Goal: Entertainment & Leisure: Consume media (video, audio)

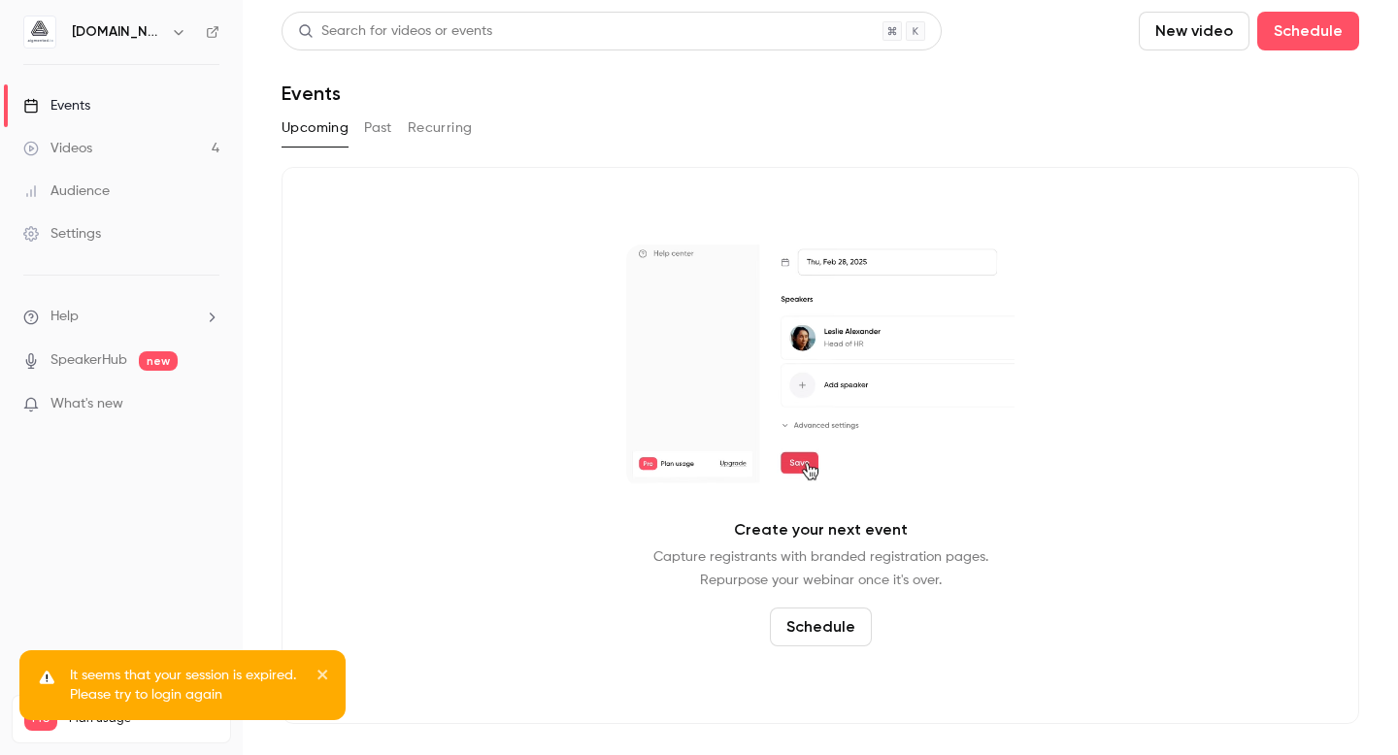
click at [172, 32] on icon "button" at bounding box center [179, 32] width 16 height 16
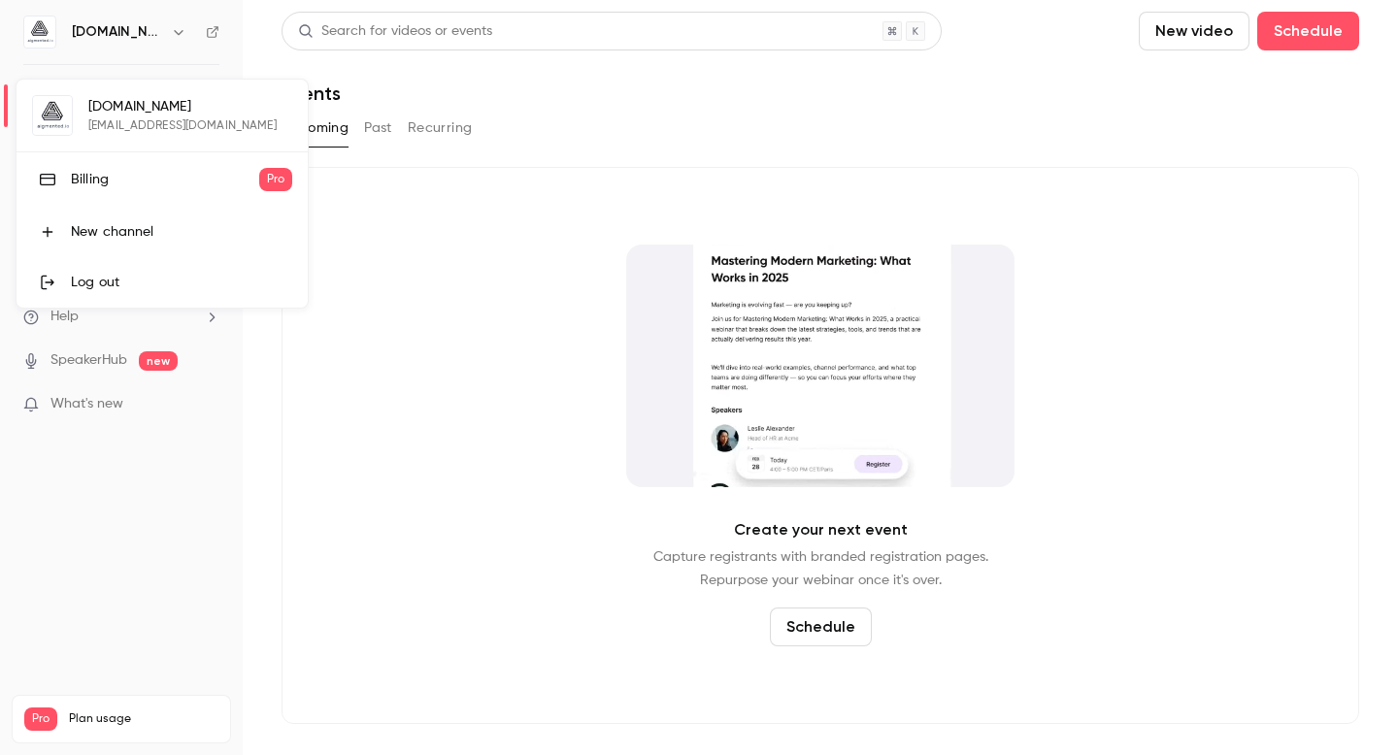
click at [97, 272] on link "Log out" at bounding box center [162, 282] width 291 height 50
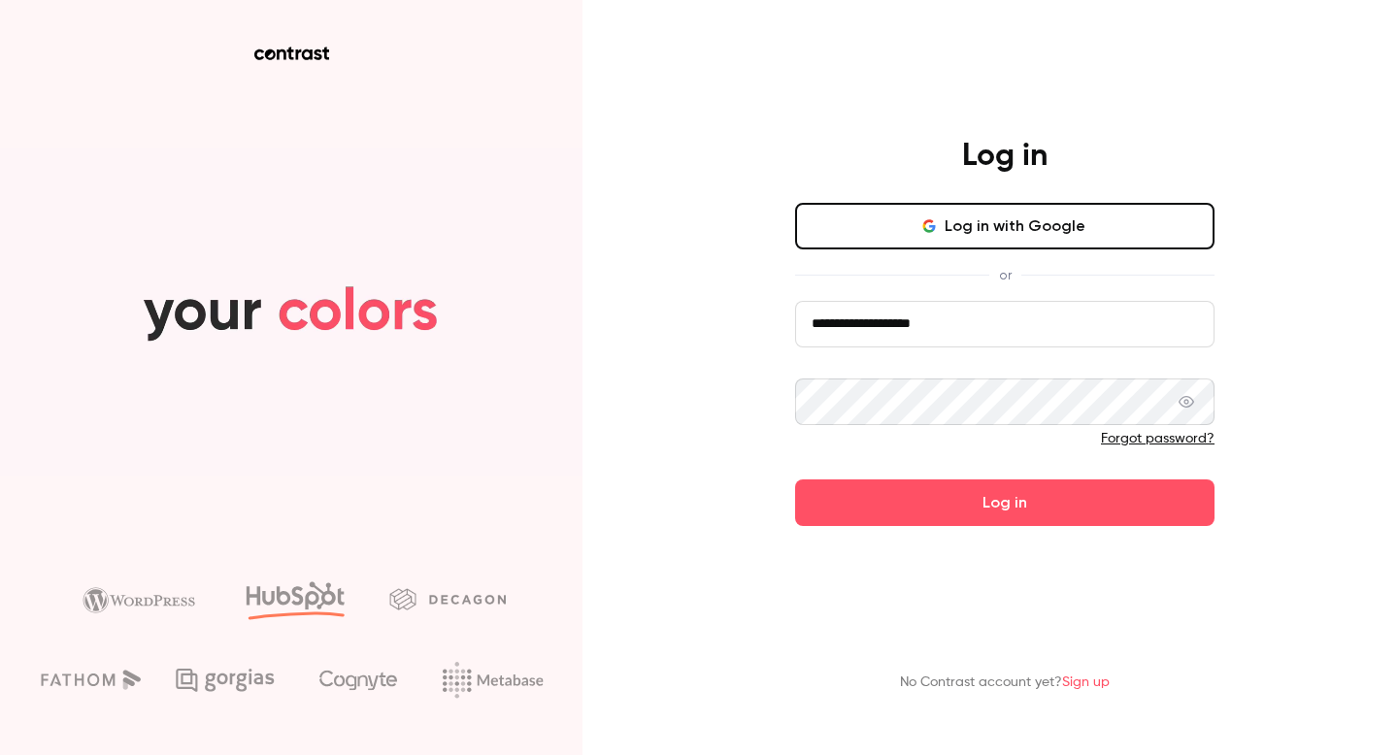
click at [1019, 323] on input "**********" at bounding box center [1004, 324] width 419 height 47
type input "**********"
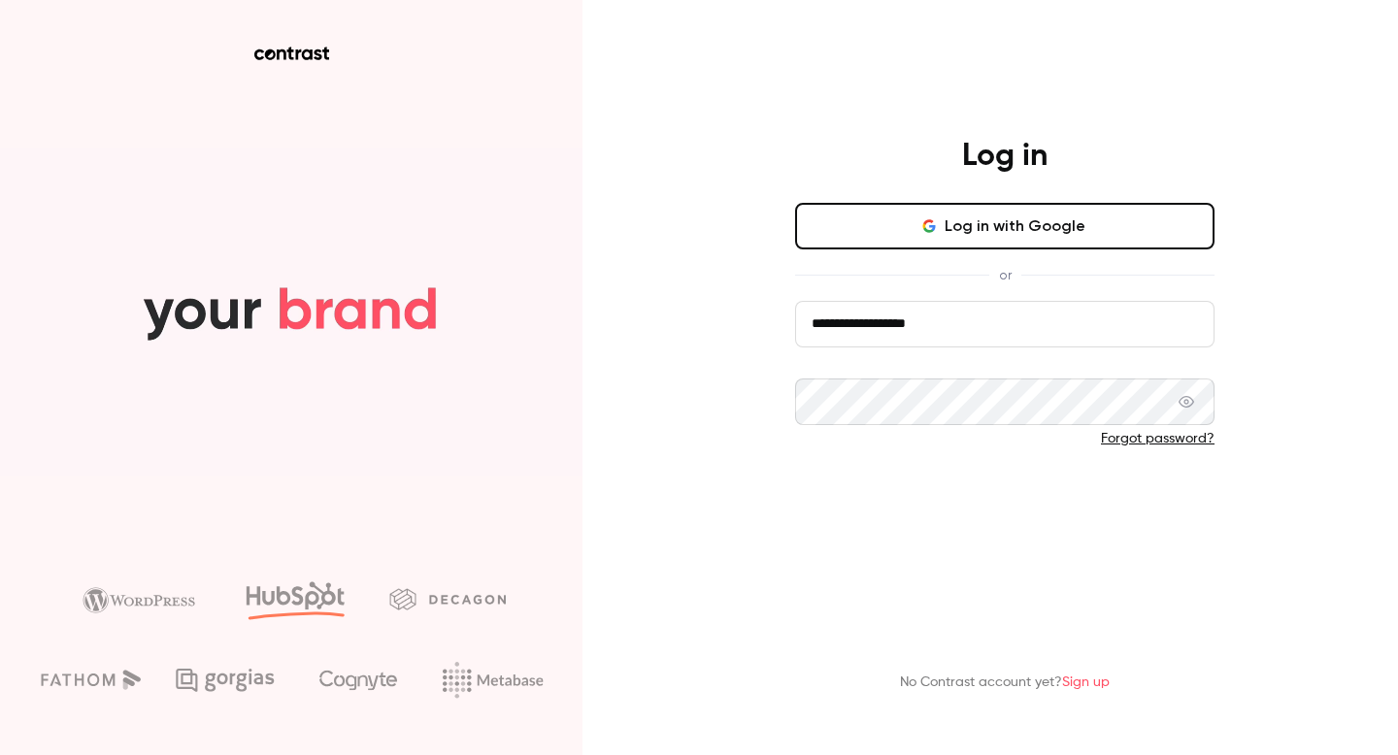
click at [1010, 506] on button "Log in" at bounding box center [1004, 503] width 419 height 47
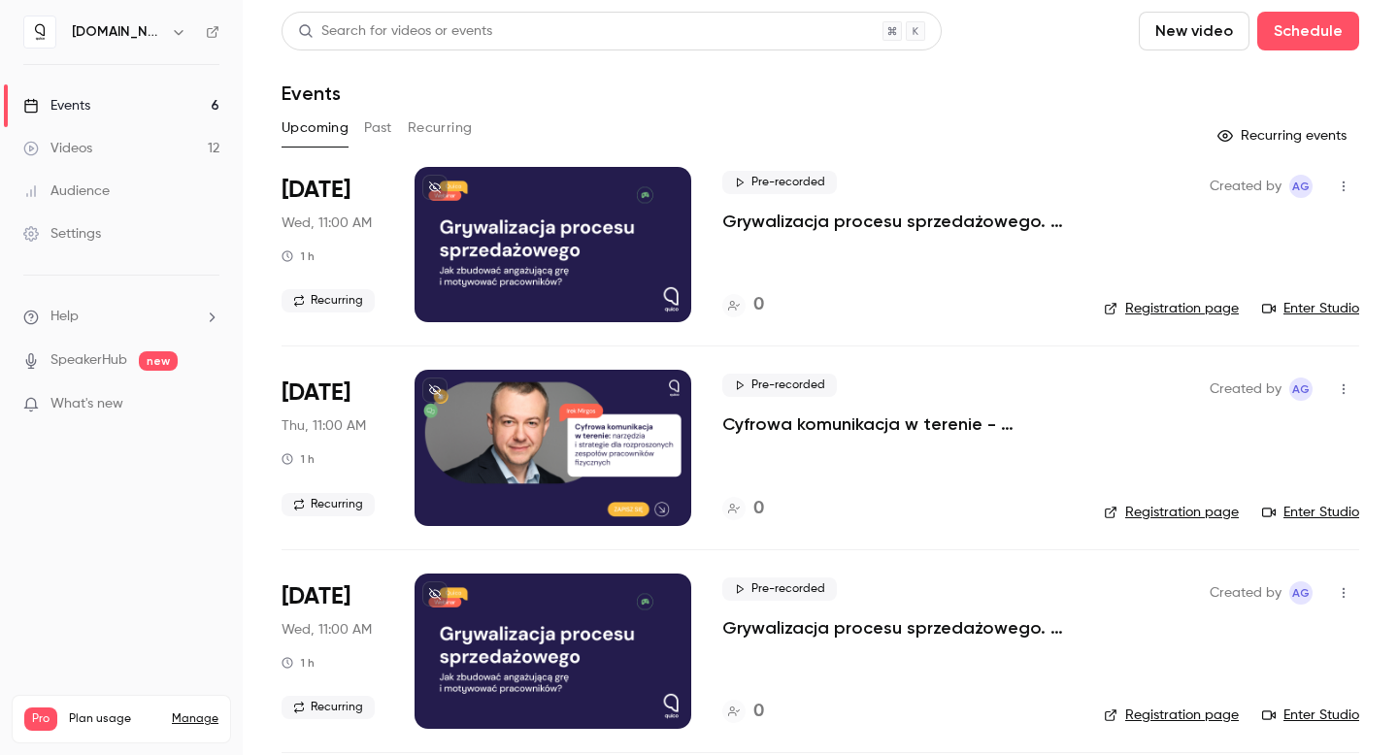
click at [791, 216] on p "Grywalizacja procesu sprzedażowego. Jak zbudować angażującą grę i motywować pra…" at bounding box center [897, 221] width 350 height 23
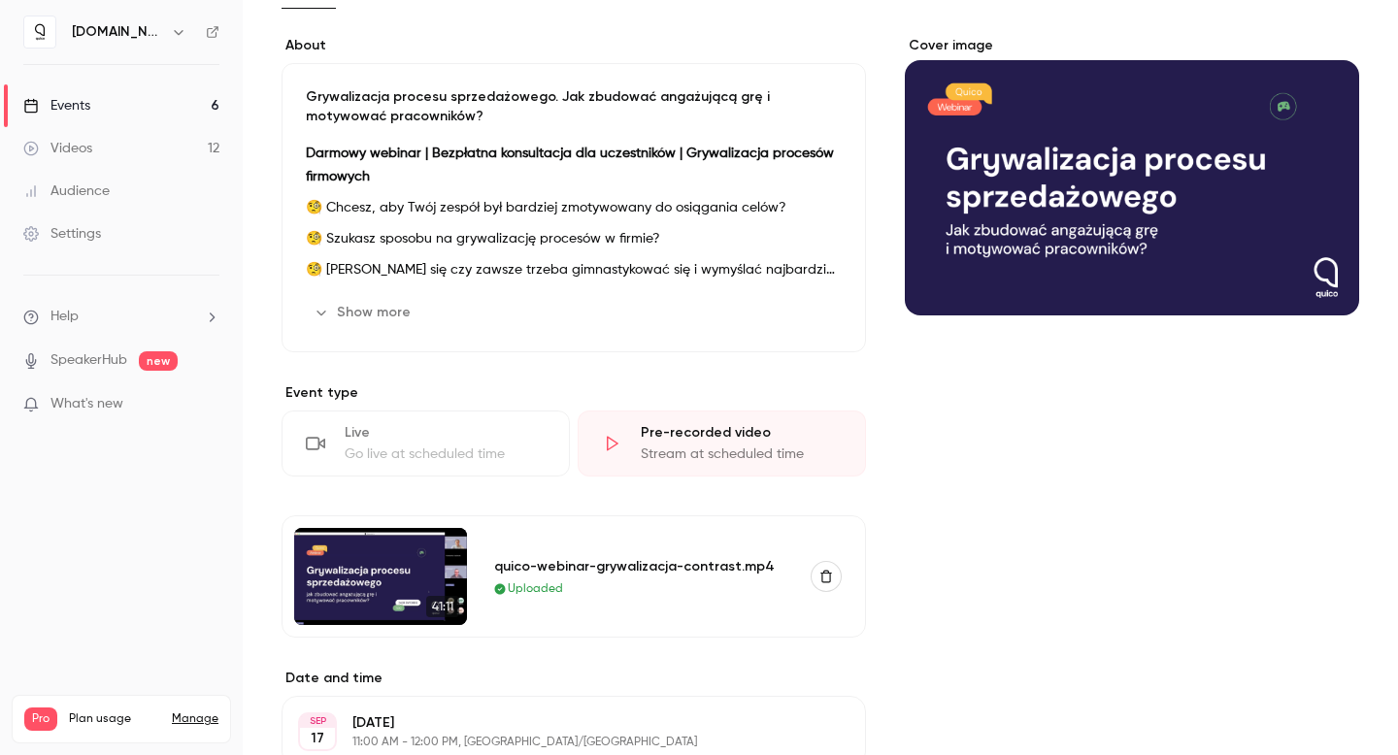
scroll to position [232, 0]
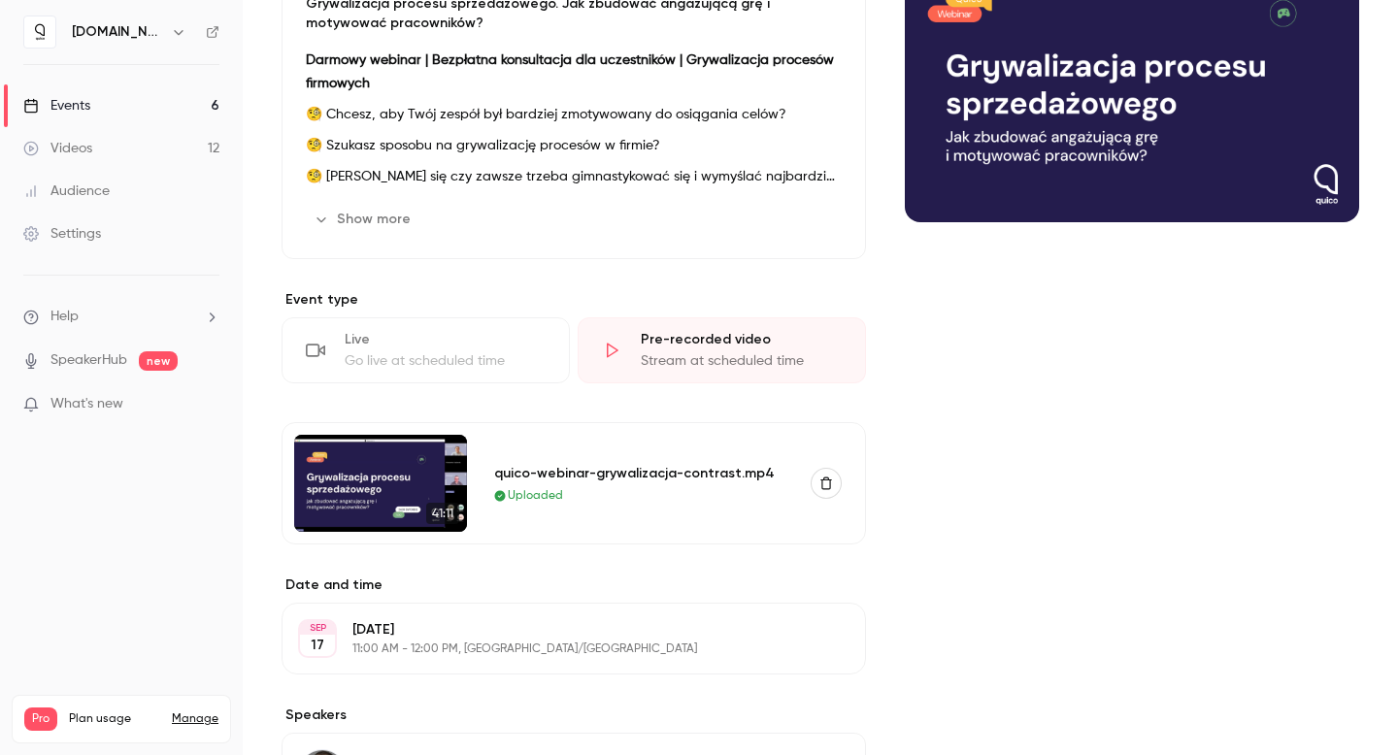
click at [404, 499] on img at bounding box center [380, 483] width 173 height 97
click at [640, 473] on div "quico-webinar-grywalizacja-contrast.mp4" at bounding box center [640, 473] width 293 height 20
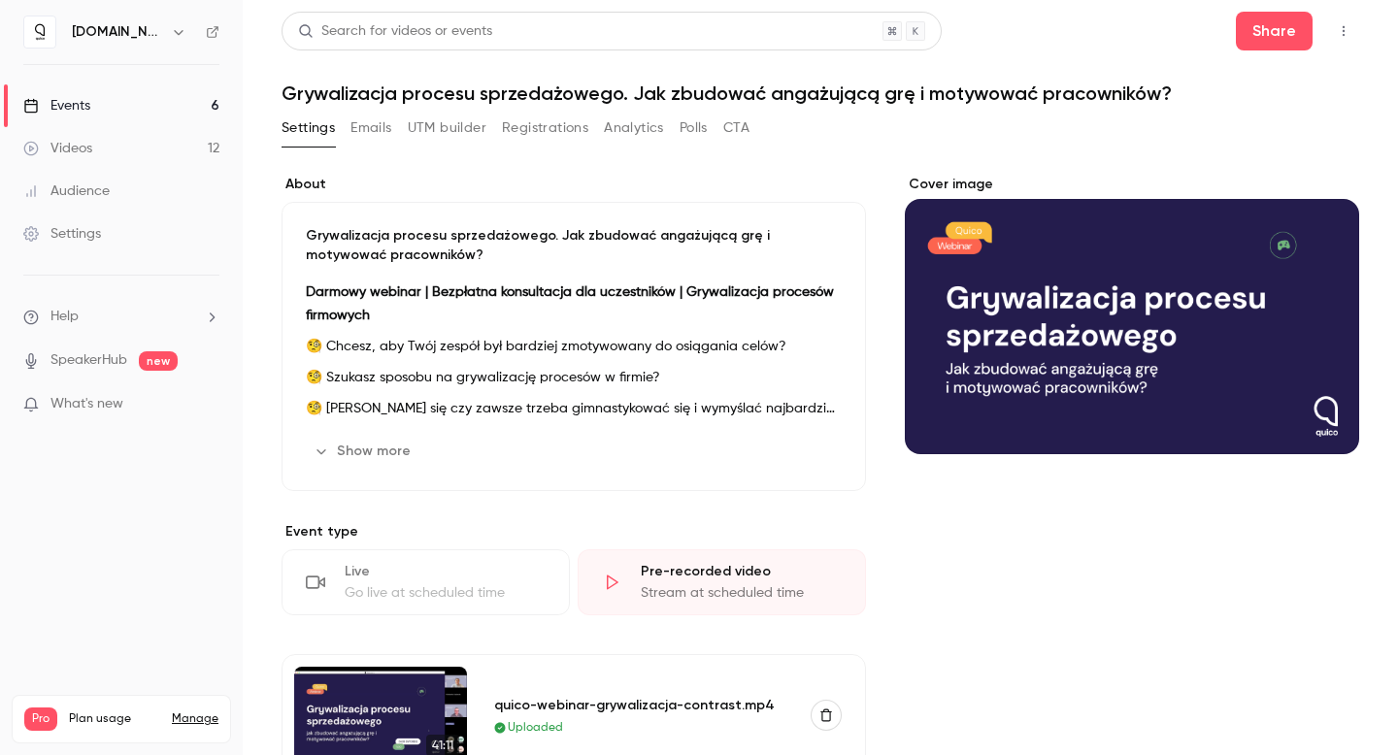
click at [55, 144] on div "Videos" at bounding box center [57, 148] width 69 height 19
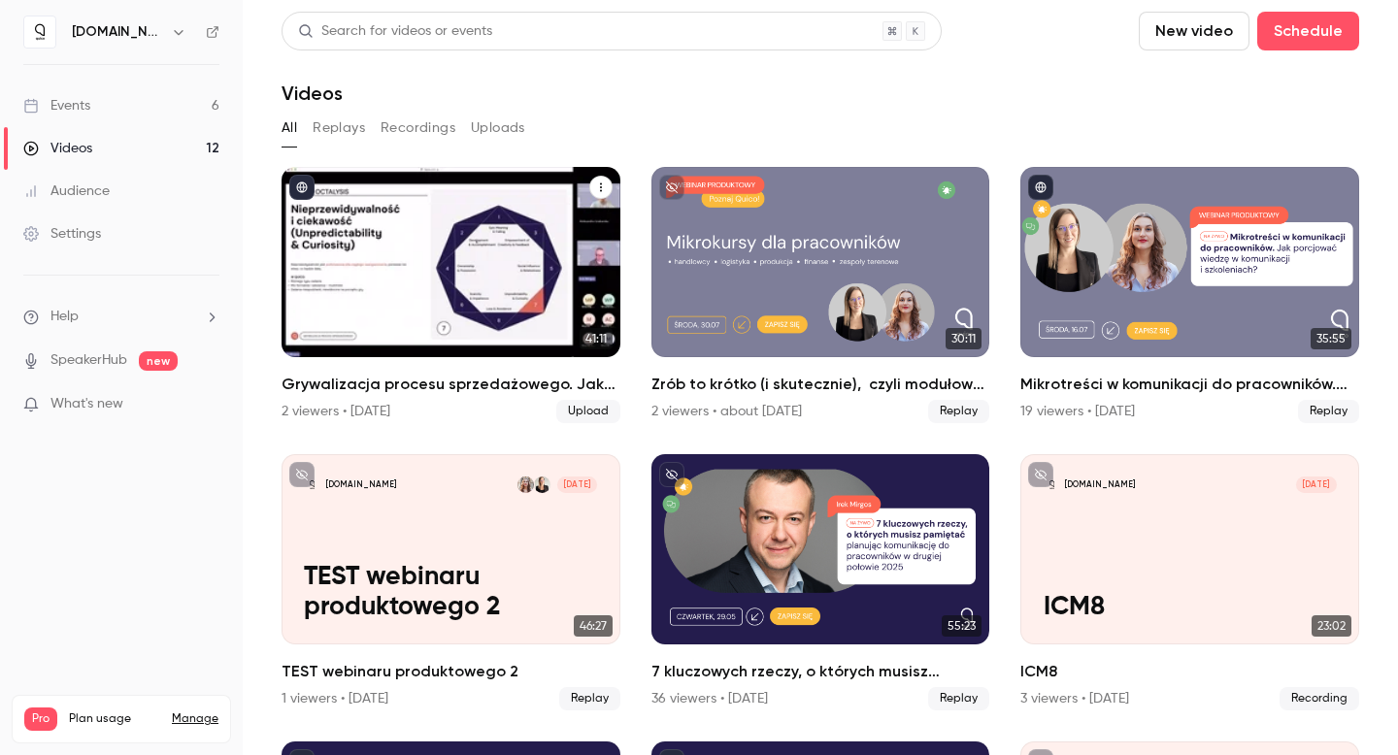
click at [426, 378] on h2 "Grywalizacja procesu sprzedażowego. Jak zbudować angażującą grę  i motywować pr…" at bounding box center [451, 384] width 339 height 23
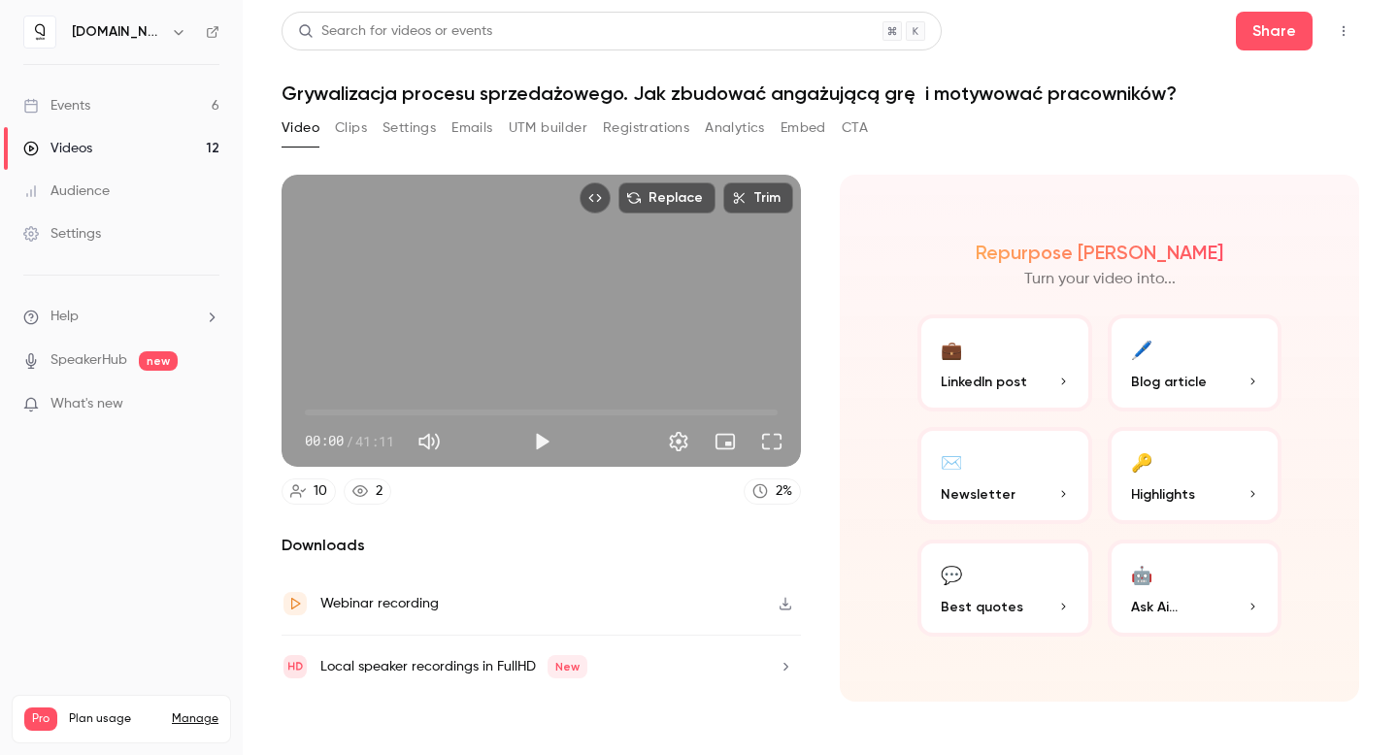
click at [739, 415] on span "00:00" at bounding box center [541, 412] width 473 height 31
click at [534, 444] on button "Play" at bounding box center [541, 441] width 39 height 39
click at [760, 412] on span "37:51" at bounding box center [541, 412] width 473 height 31
click at [769, 411] on span "40:26" at bounding box center [769, 413] width 6 height 6
click at [772, 410] on span "40:27" at bounding box center [769, 413] width 6 height 6
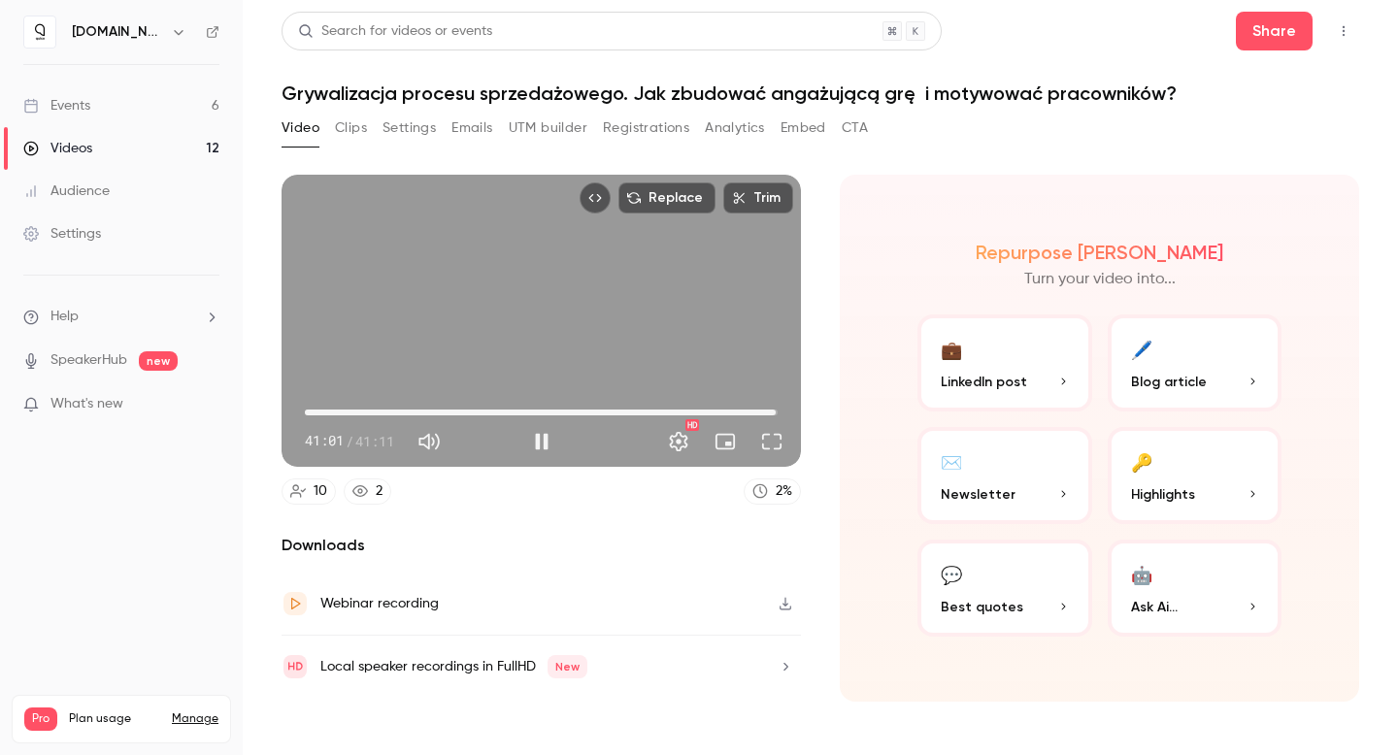
click at [776, 412] on span "41:01" at bounding box center [776, 413] width 6 height 6
click at [525, 445] on button "Pause" at bounding box center [541, 441] width 39 height 39
type input "******"
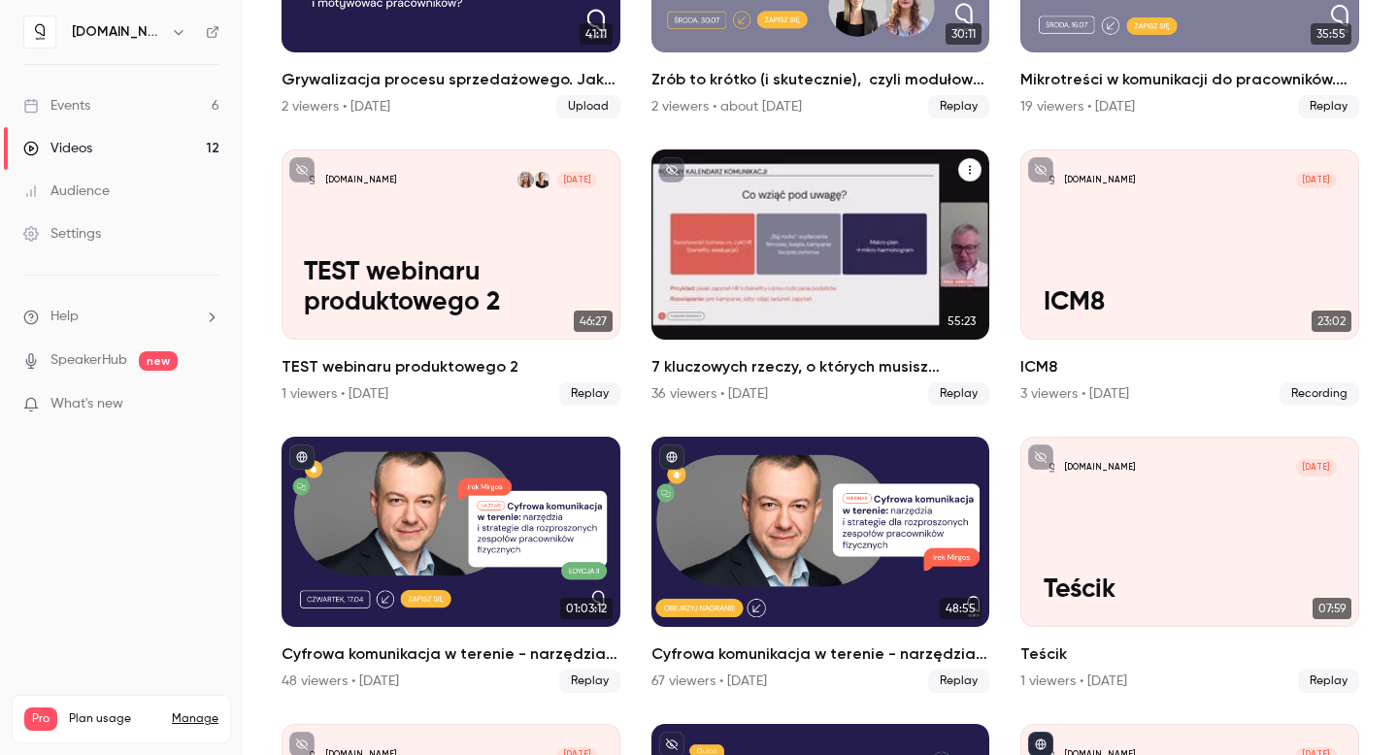
scroll to position [405, 0]
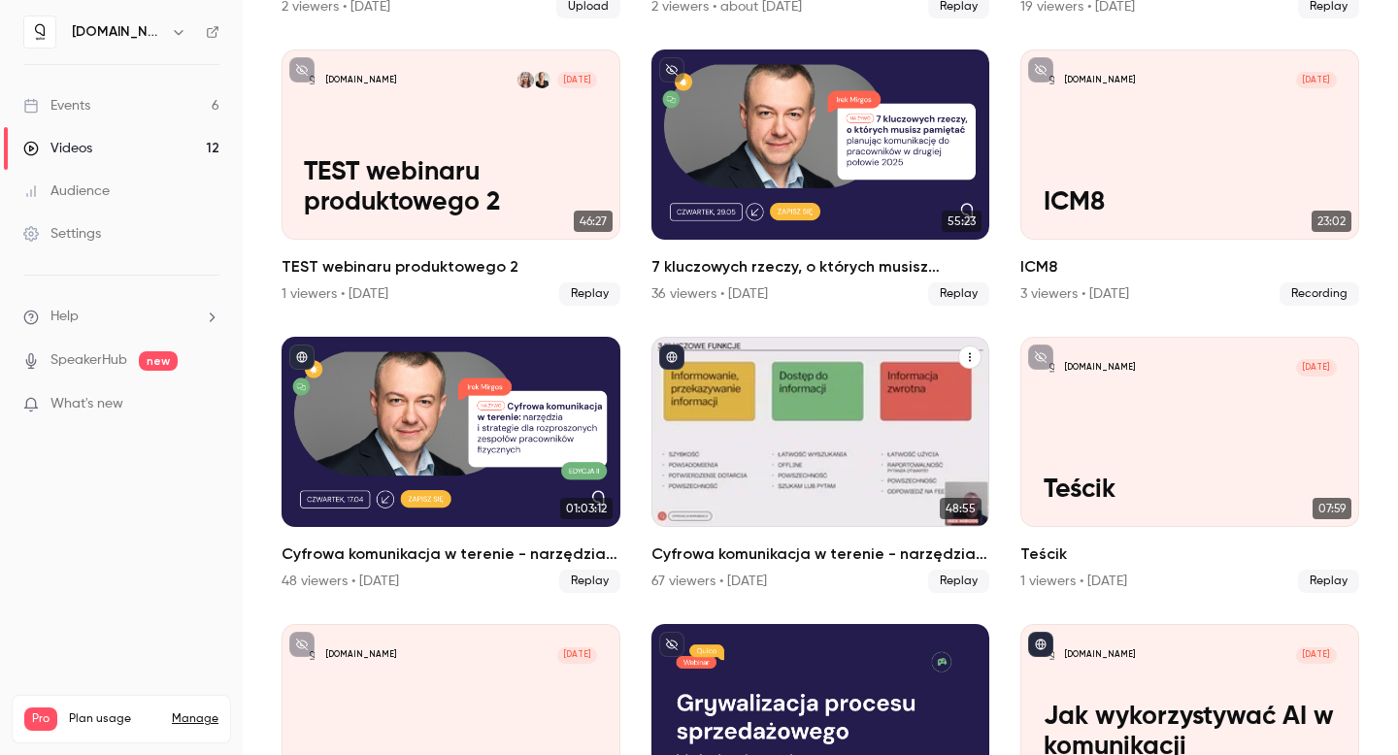
click at [711, 547] on h2 "Cyfrowa komunikacja w terenie - narzędzia i strategie dla rozproszonych zespołó…" at bounding box center [820, 554] width 339 height 23
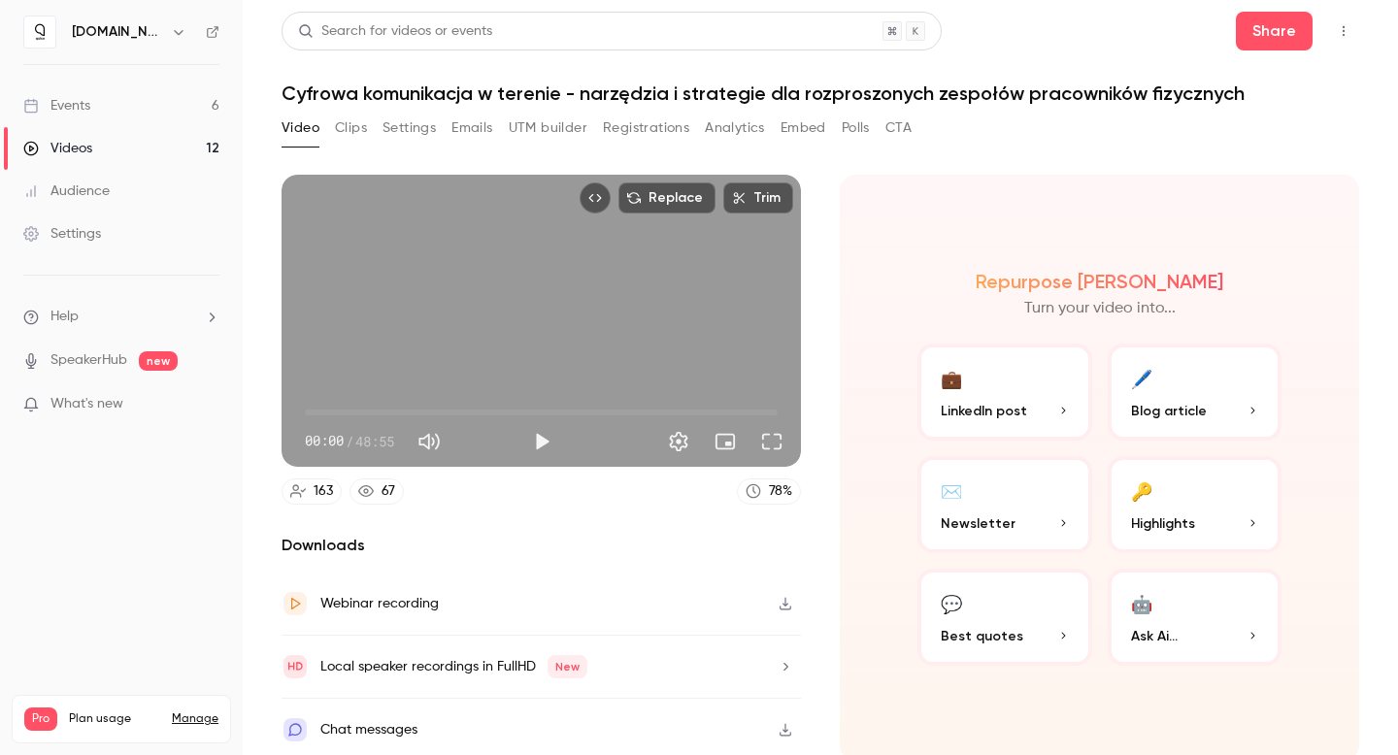
click at [741, 408] on span "00:00" at bounding box center [541, 412] width 473 height 31
click at [534, 442] on button "Play" at bounding box center [541, 441] width 39 height 39
click at [752, 411] on span "45:49" at bounding box center [541, 412] width 473 height 31
drag, startPoint x: 759, startPoint y: 411, endPoint x: 745, endPoint y: 412, distance: 14.6
click at [748, 412] on span "46:12" at bounding box center [751, 413] width 6 height 6
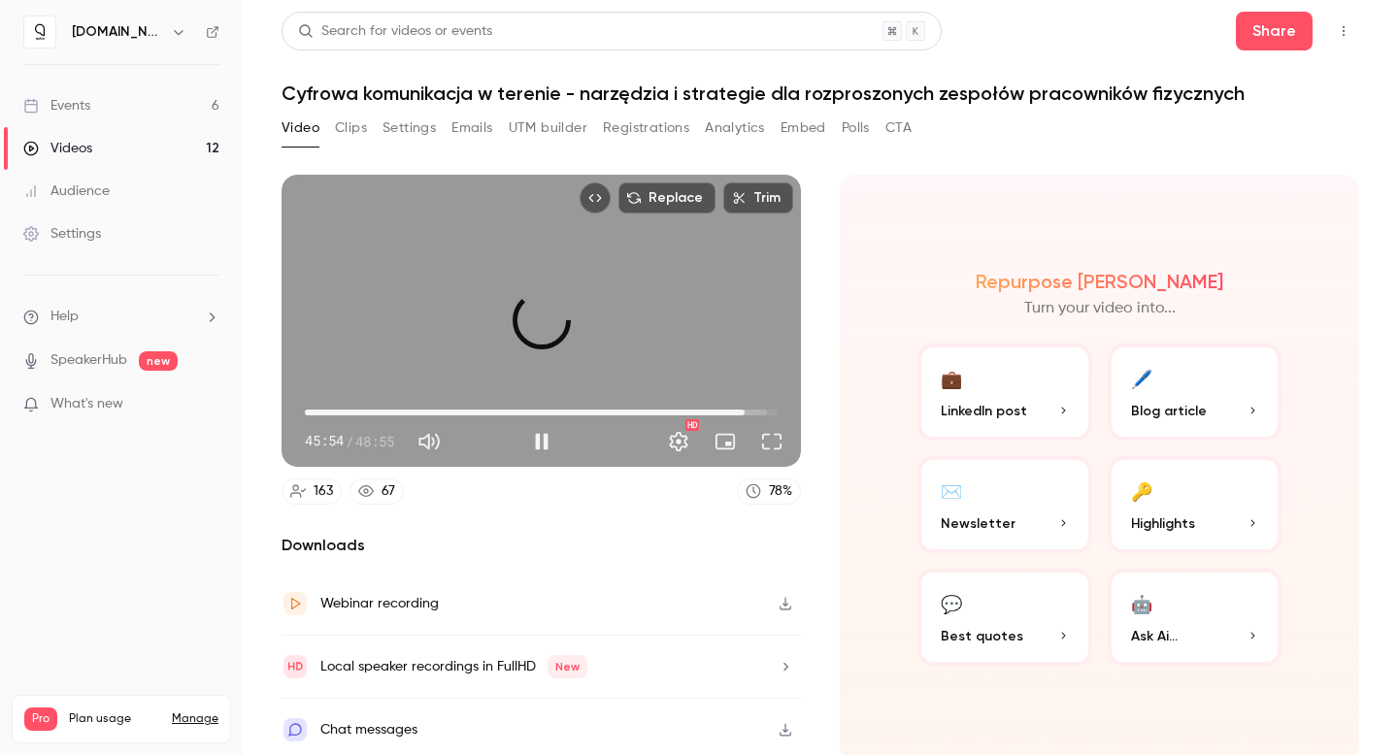
click at [742, 414] on span "45:30" at bounding box center [745, 413] width 6 height 6
click at [738, 415] on span "45:05" at bounding box center [741, 413] width 6 height 6
drag, startPoint x: 735, startPoint y: 413, endPoint x: 723, endPoint y: 415, distance: 11.8
click at [728, 415] on span "44:04" at bounding box center [731, 413] width 6 height 6
click at [720, 415] on span "43:15" at bounding box center [723, 413] width 6 height 6
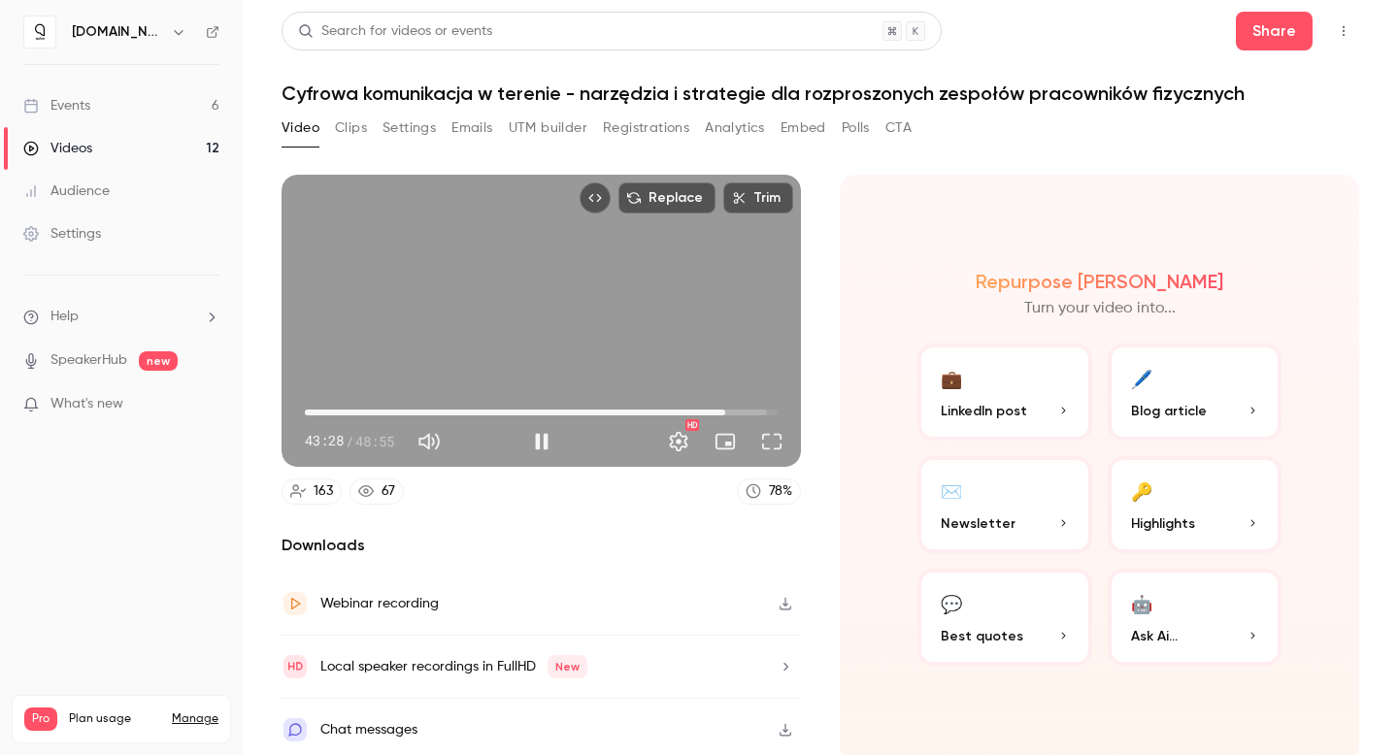
type input "******"
type input "***"
drag, startPoint x: 503, startPoint y: 436, endPoint x: 651, endPoint y: 432, distance: 148.6
click at [559, 435] on div "43:28 43:28 / 48:55 HD" at bounding box center [541, 426] width 519 height 82
click at [542, 442] on button "Pause" at bounding box center [541, 441] width 39 height 39
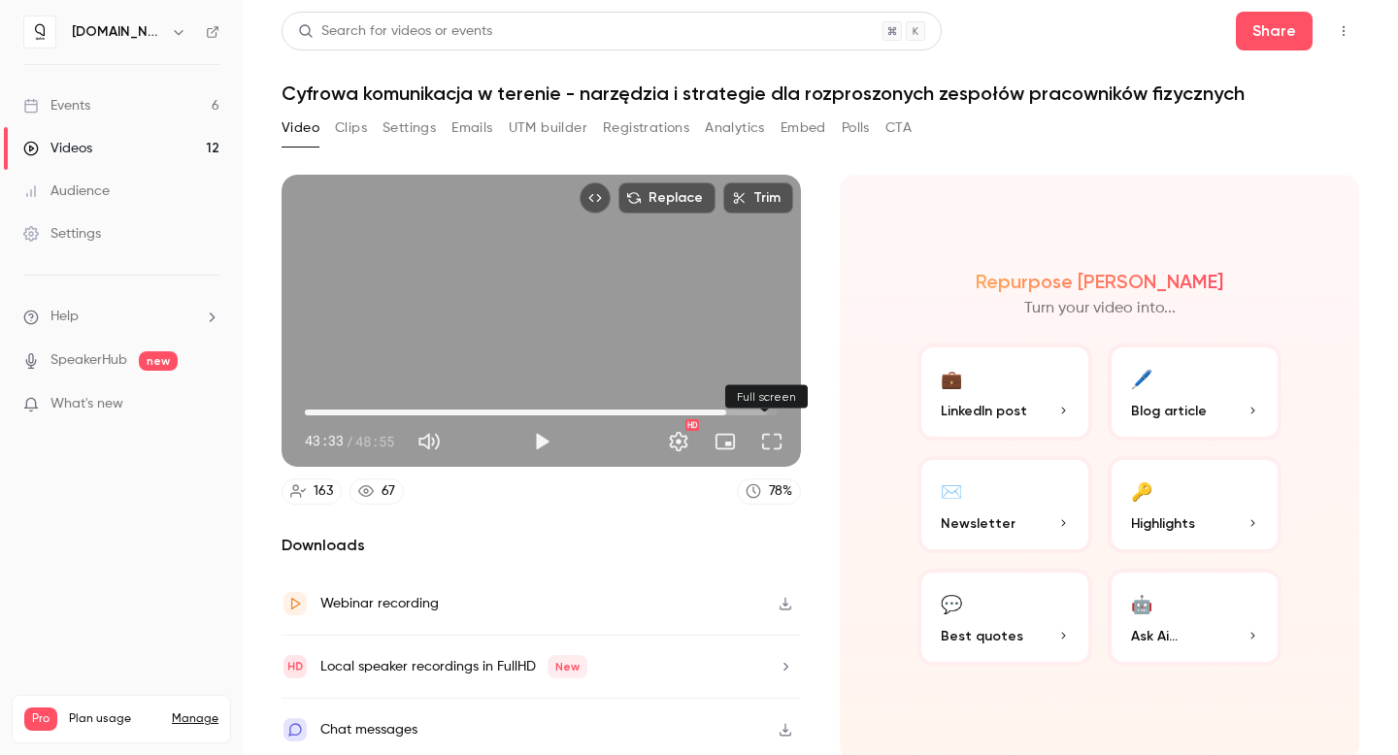
click at [770, 440] on button "Full screen" at bounding box center [771, 441] width 39 height 39
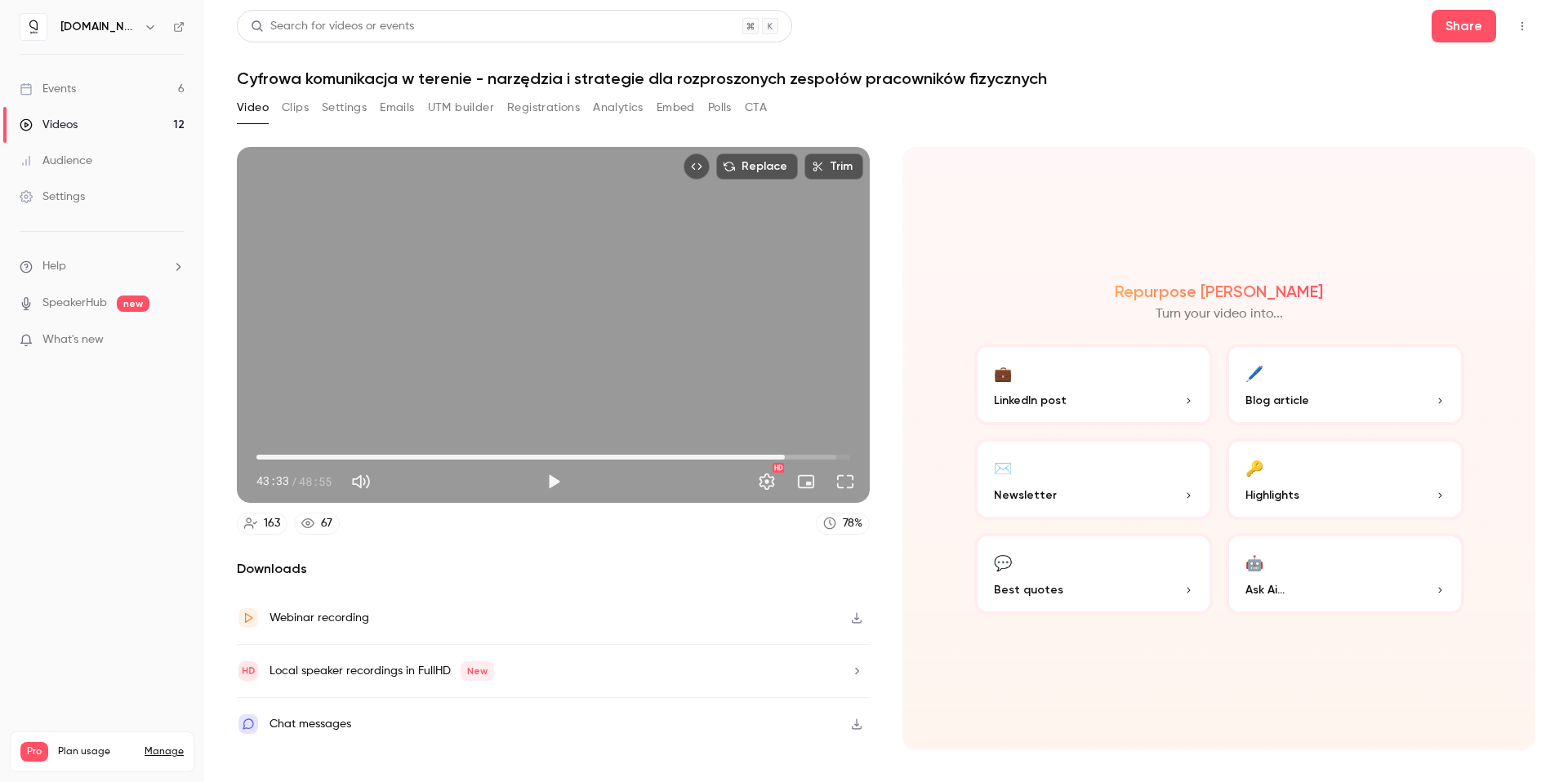
click at [858, 621] on icon "button" at bounding box center [857, 618] width 13 height 12
type input "******"
click at [40, 81] on div "Events" at bounding box center [47, 88] width 56 height 16
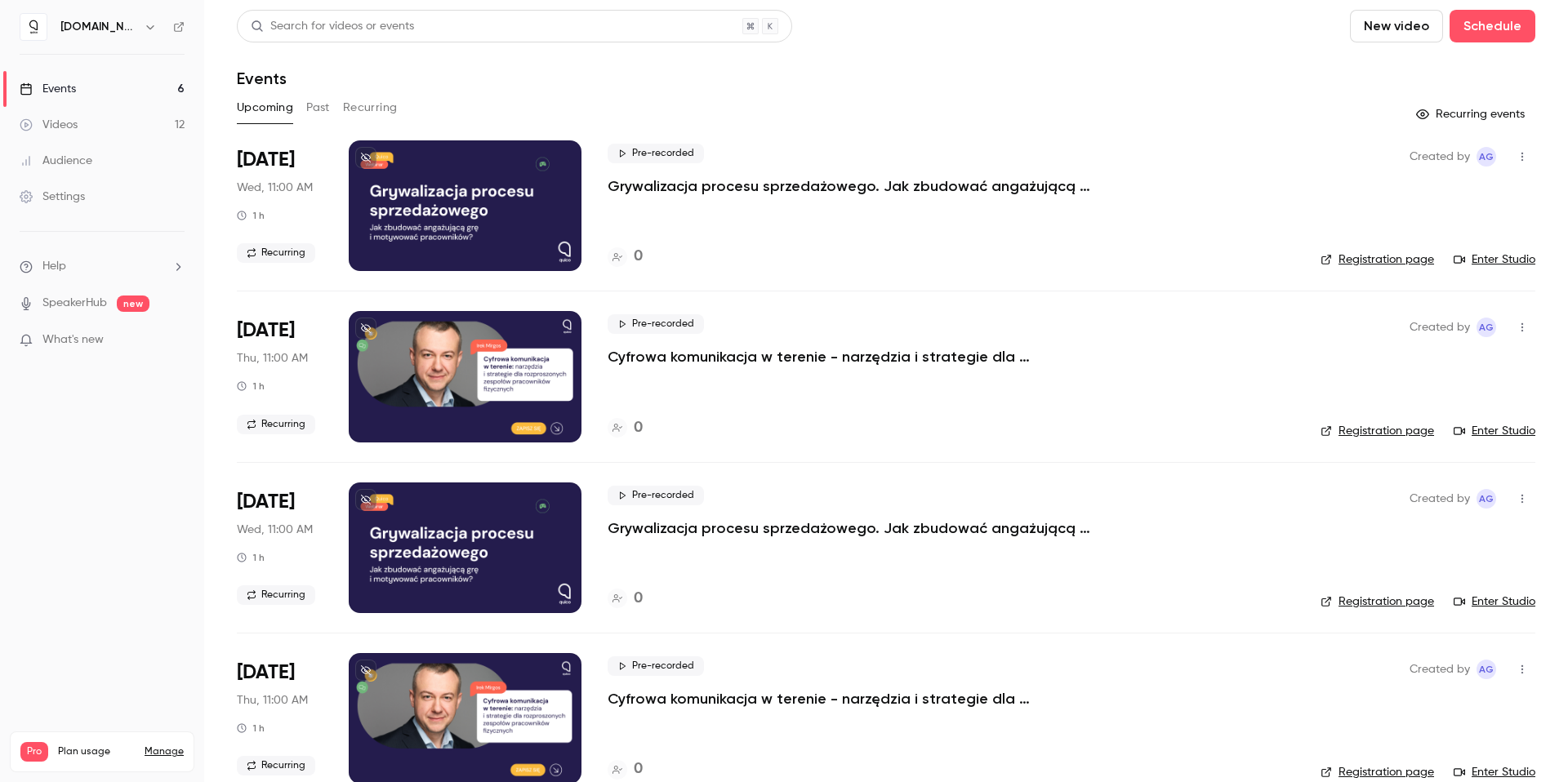
click at [45, 114] on link "Videos 12" at bounding box center [102, 124] width 204 height 36
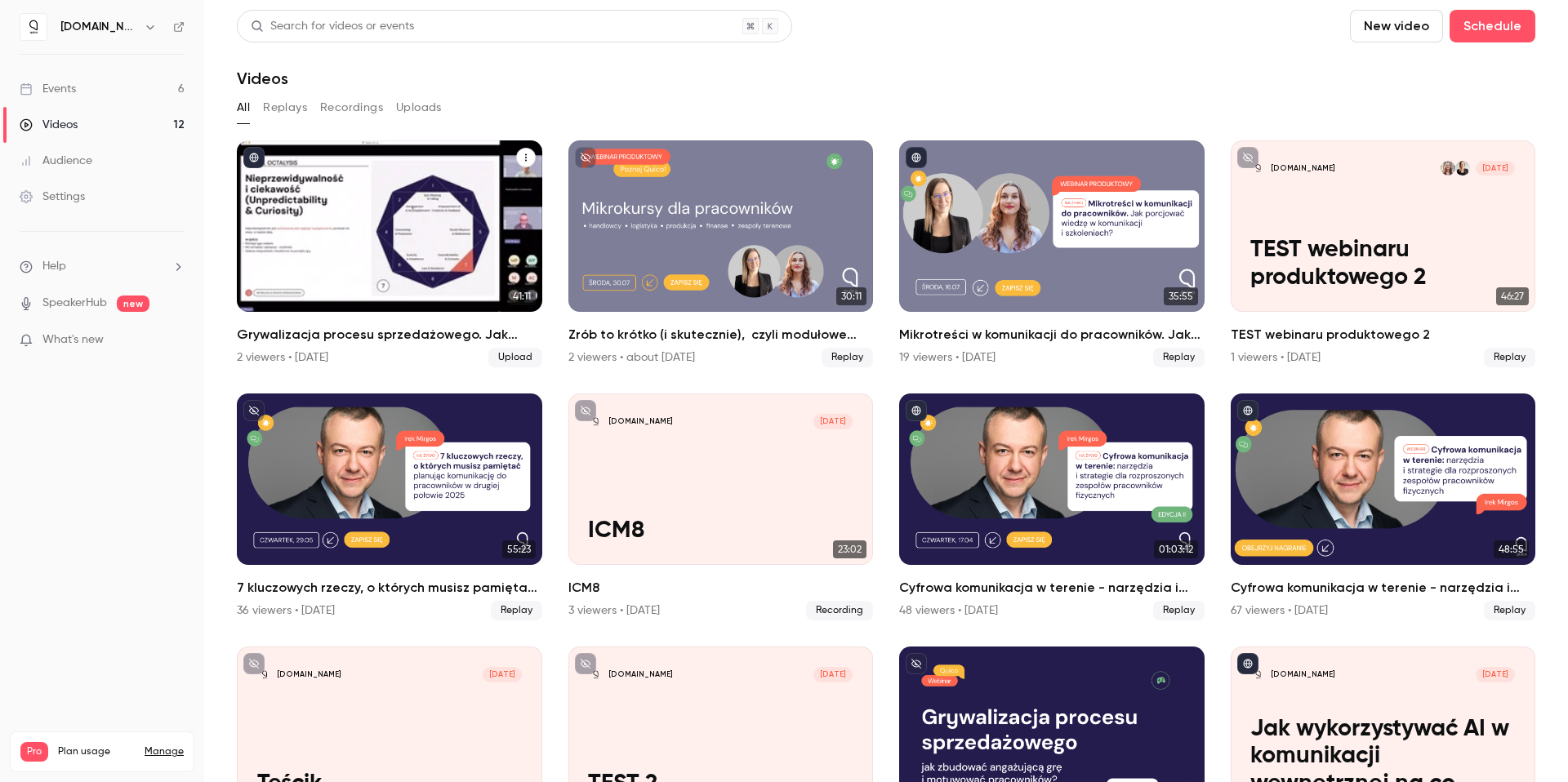
click at [415, 334] on h2 "Grywalizacja procesu sprzedażowego. Jak zbudować angażującą grę  i motywować pr…" at bounding box center [389, 334] width 305 height 19
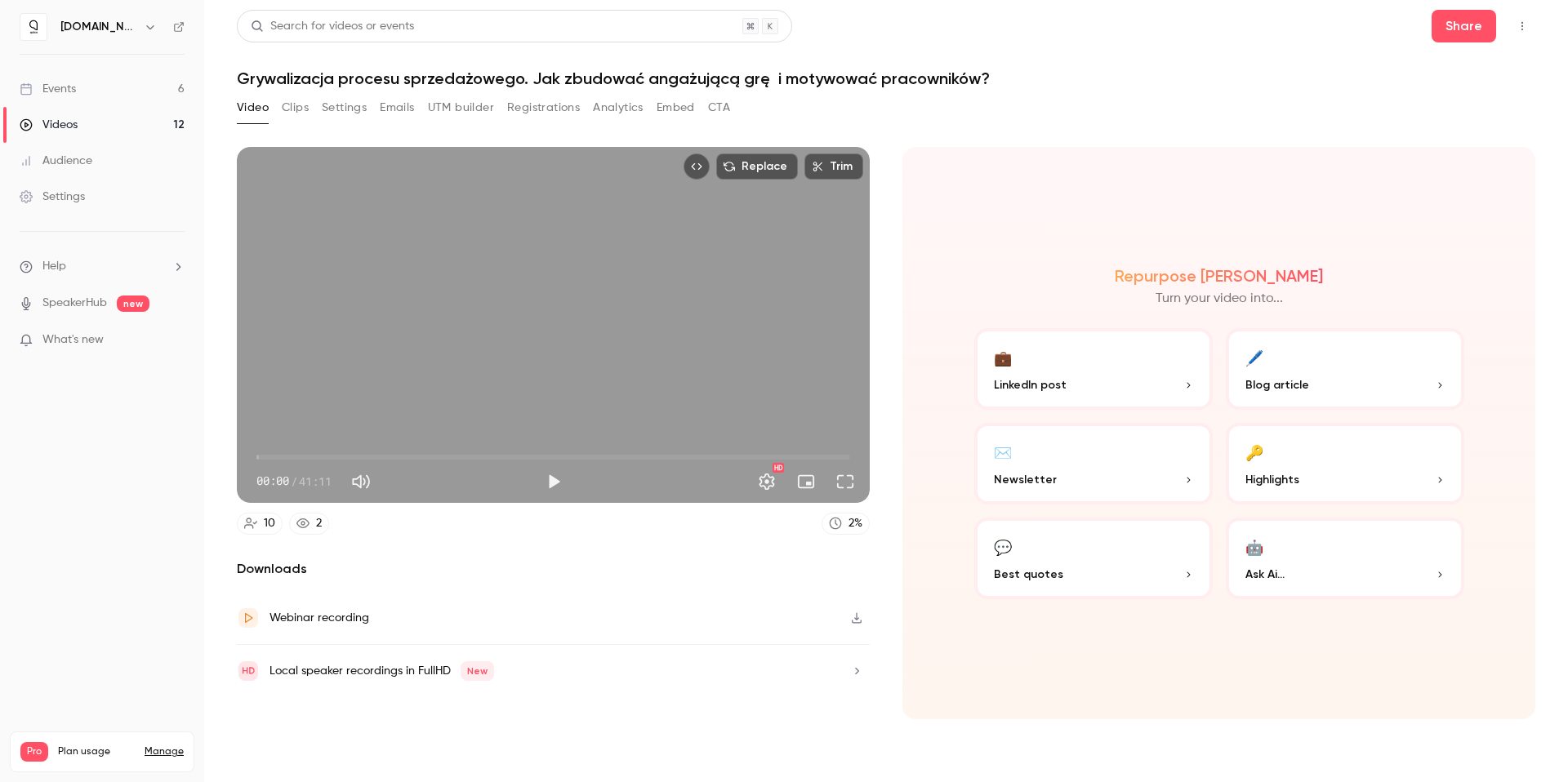
click at [570, 478] on div "HD" at bounding box center [717, 481] width 293 height 26
click at [551, 484] on button "Play" at bounding box center [554, 481] width 33 height 33
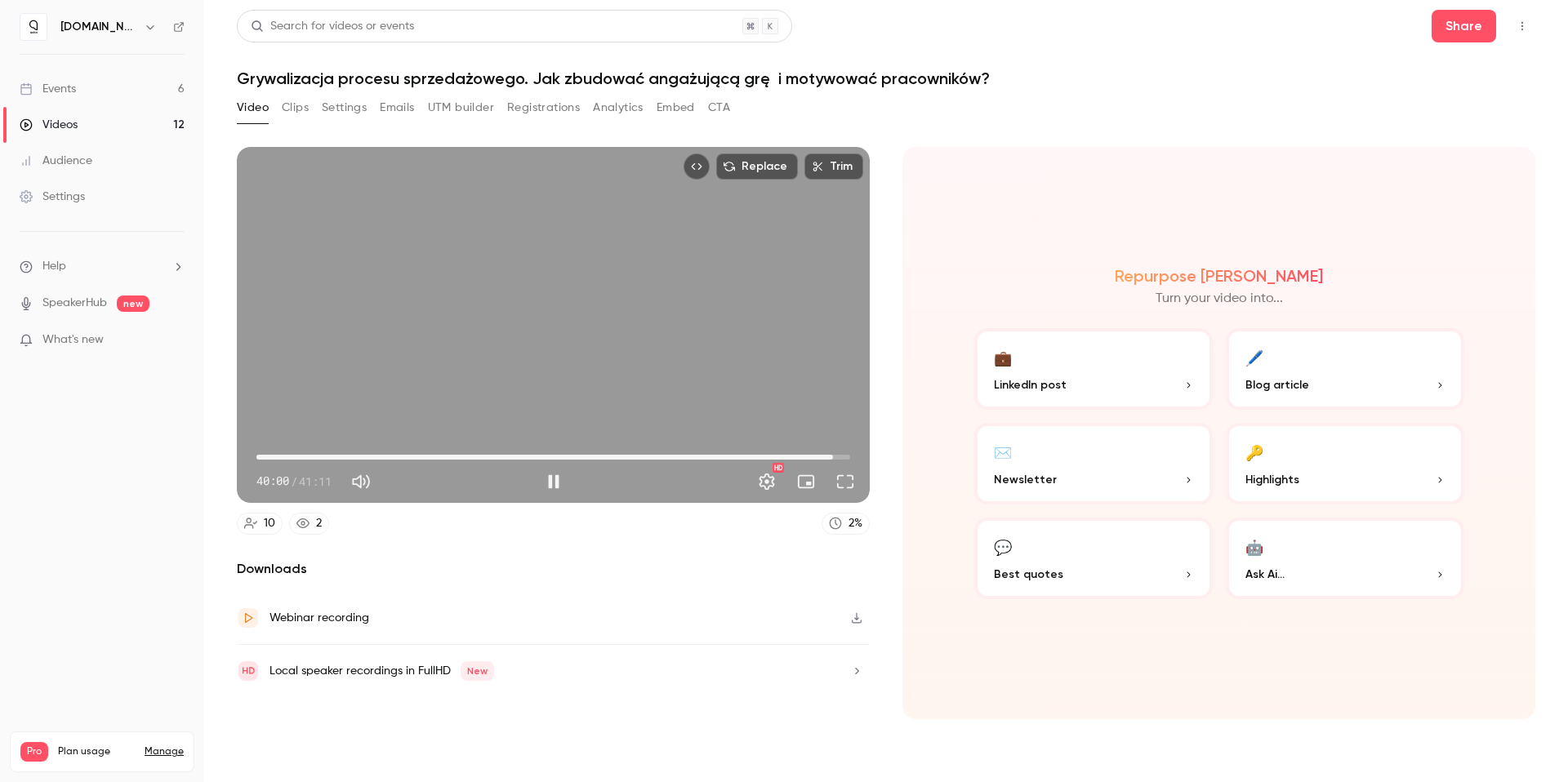
drag, startPoint x: 261, startPoint y: 460, endPoint x: 833, endPoint y: 461, distance: 572.0
click at [833, 460] on span "40:00" at bounding box center [833, 457] width 5 height 5
type input "******"
